Goal: Information Seeking & Learning: Understand process/instructions

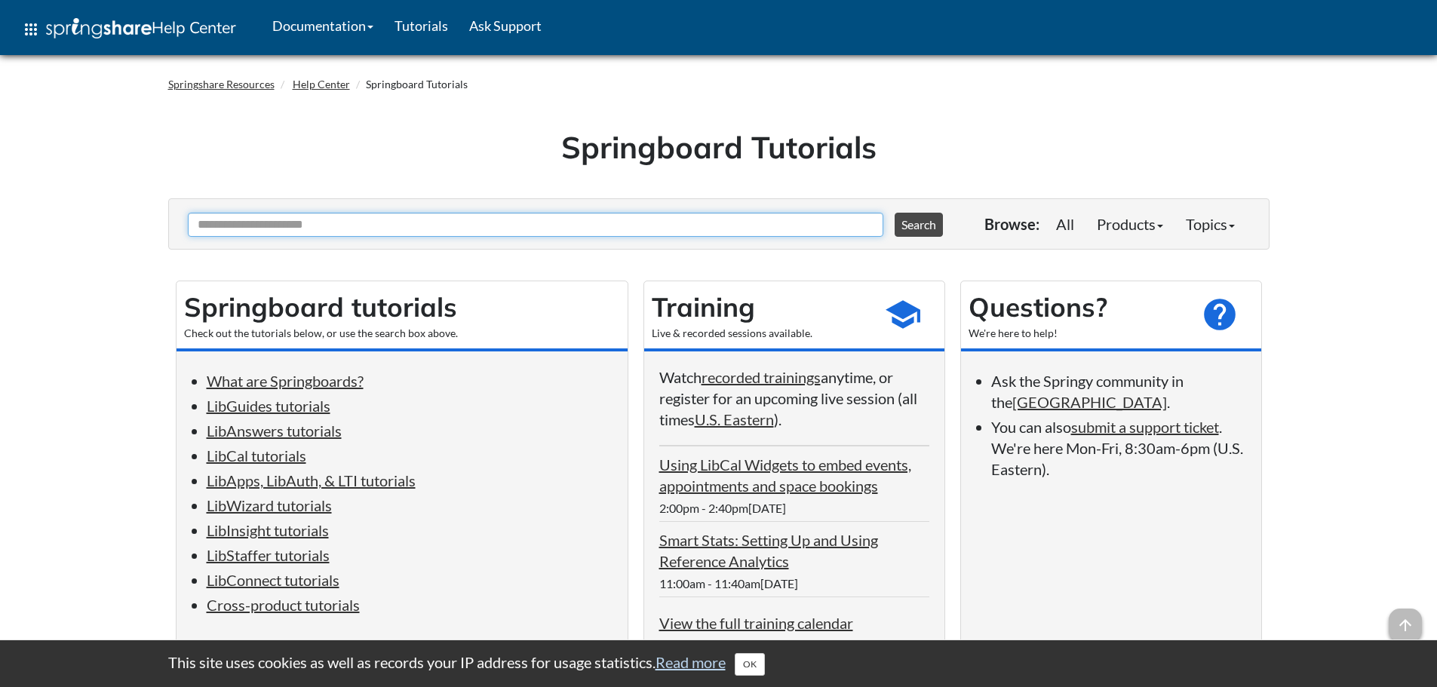
click at [303, 219] on input "Ask Another Question" at bounding box center [535, 225] width 695 height 24
type input "********"
click at [895, 213] on button "Search" at bounding box center [919, 225] width 48 height 24
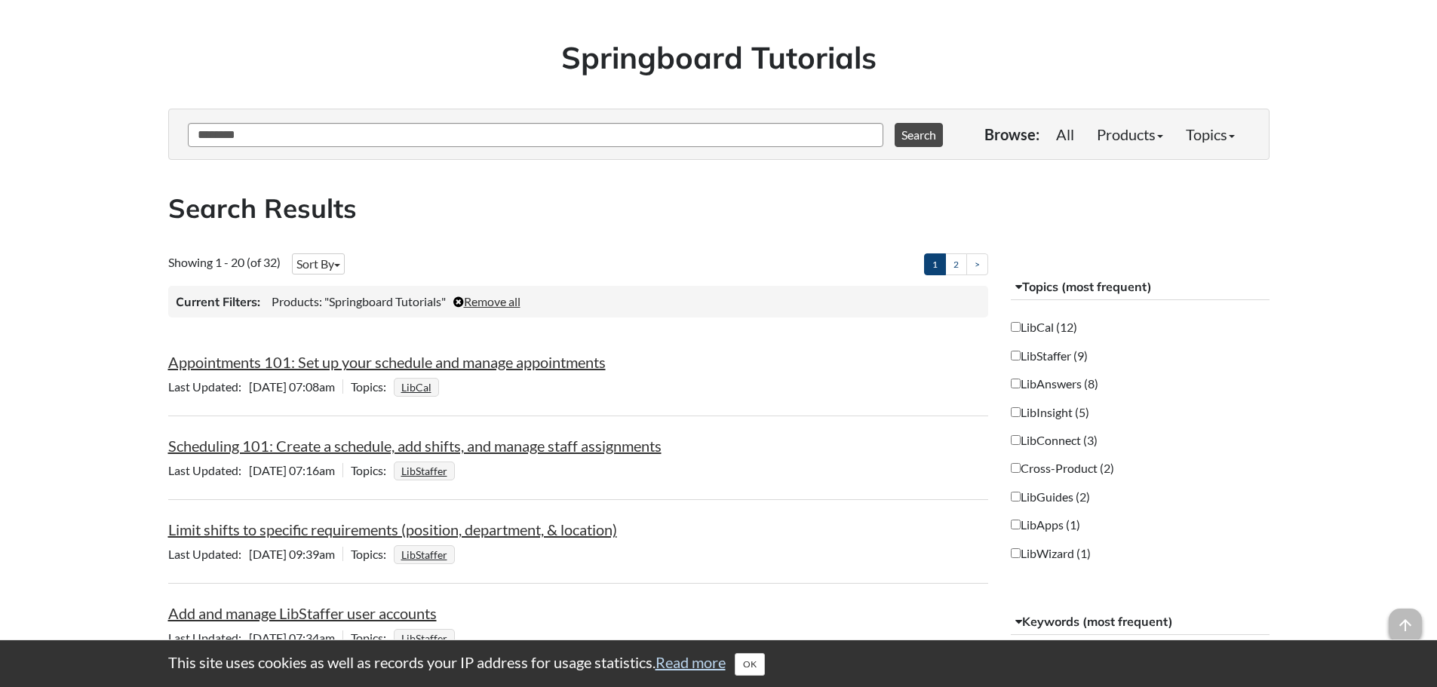
scroll to position [126, 0]
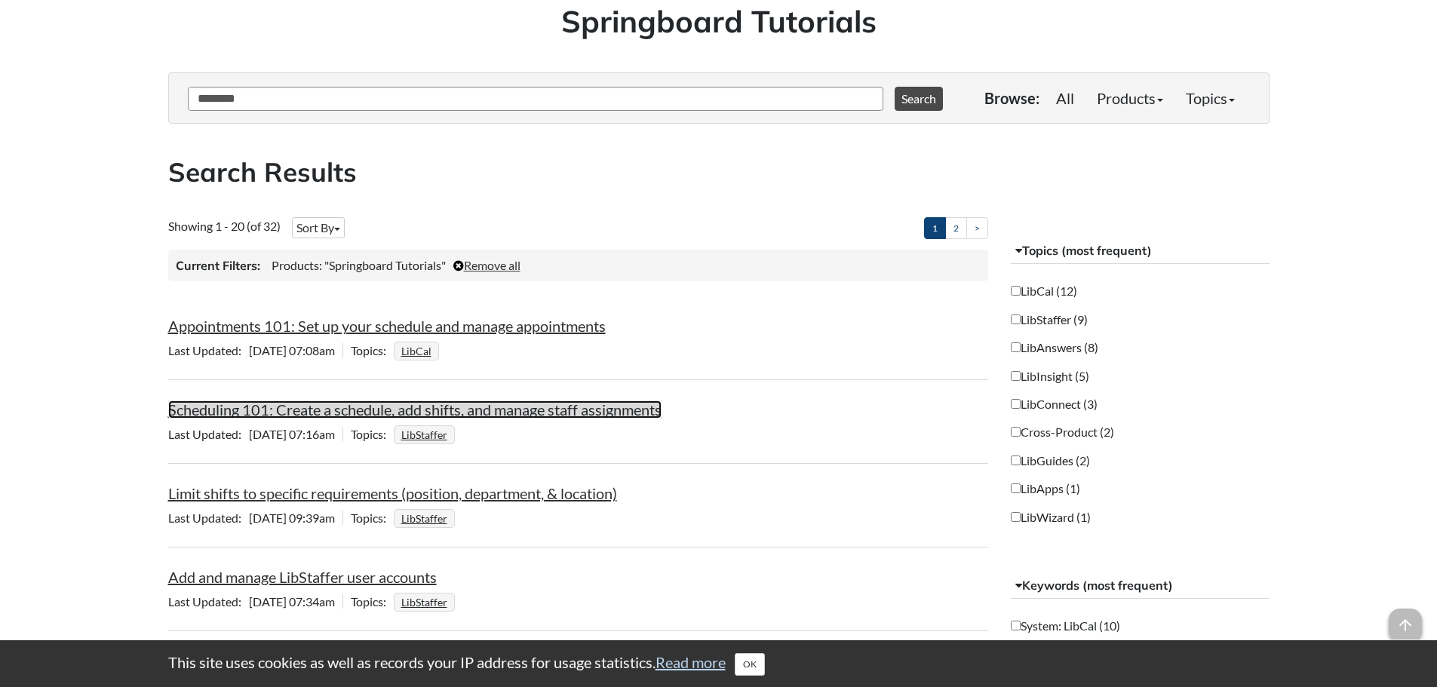
click at [321, 410] on link "Scheduling 101: Create a schedule, add shifts, and manage staff assignments" at bounding box center [414, 409] width 493 height 18
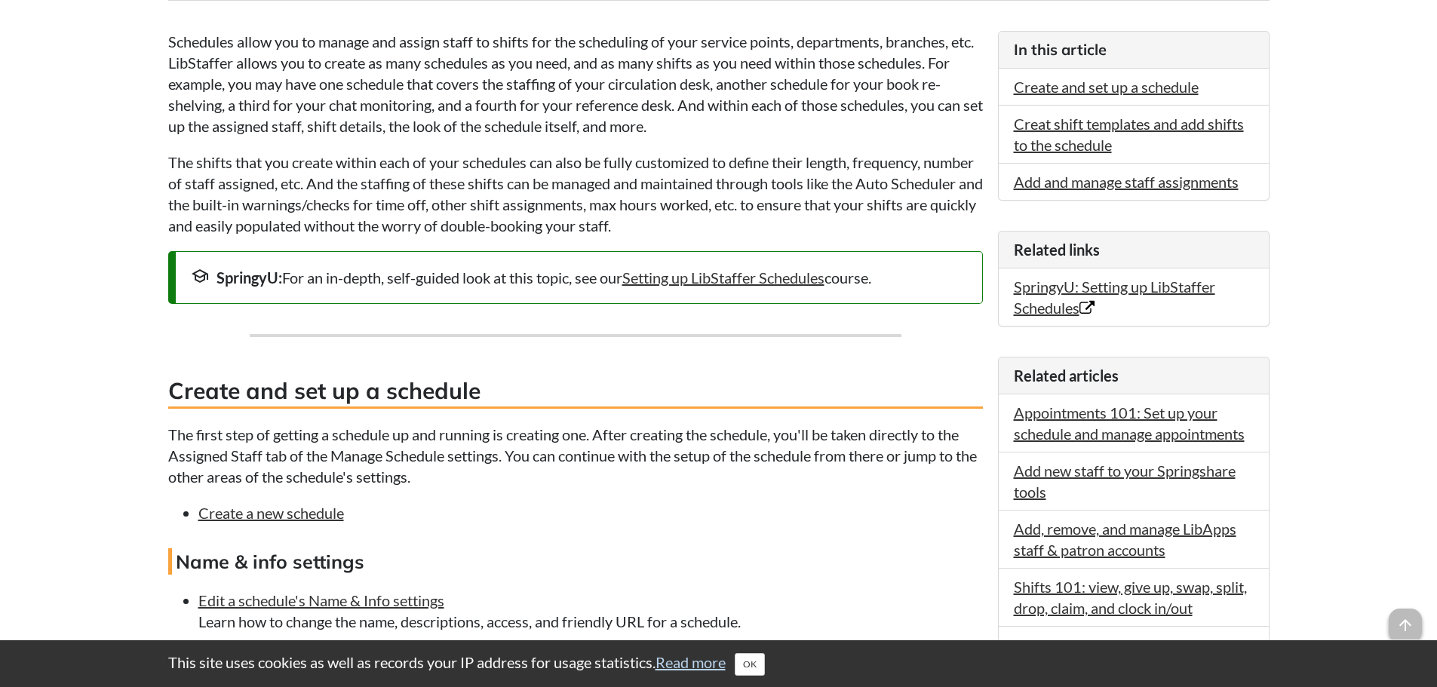
scroll to position [377, 0]
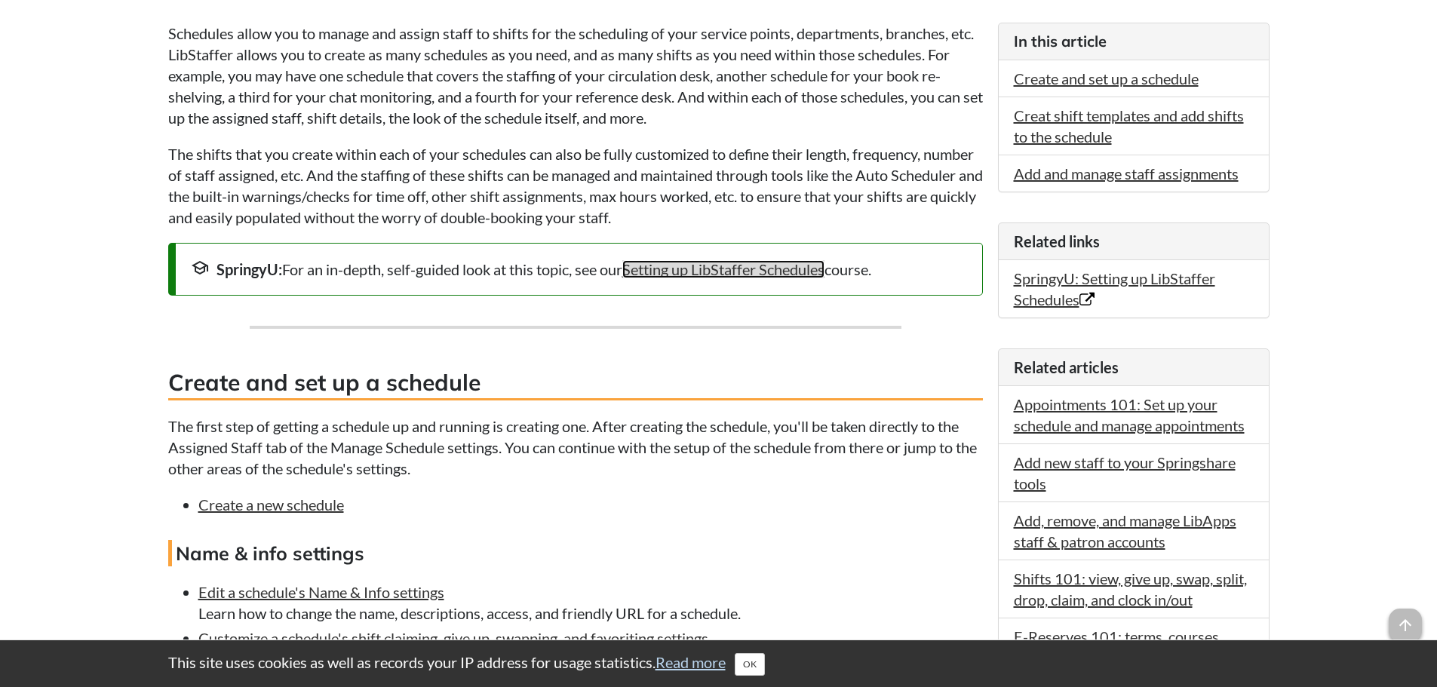
click at [716, 272] on link "Setting up LibStaffer Schedules" at bounding box center [723, 269] width 202 height 18
